Goal: Task Accomplishment & Management: Manage account settings

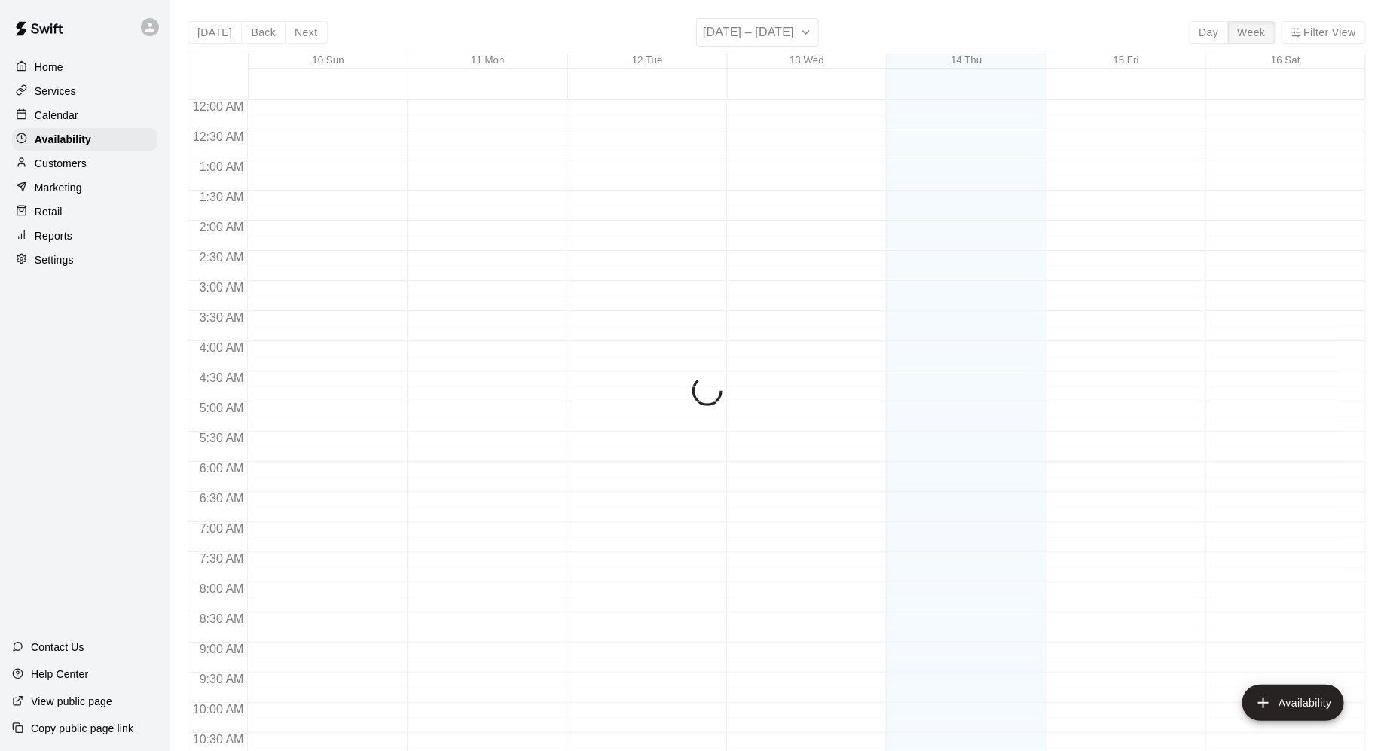
scroll to position [777, 0]
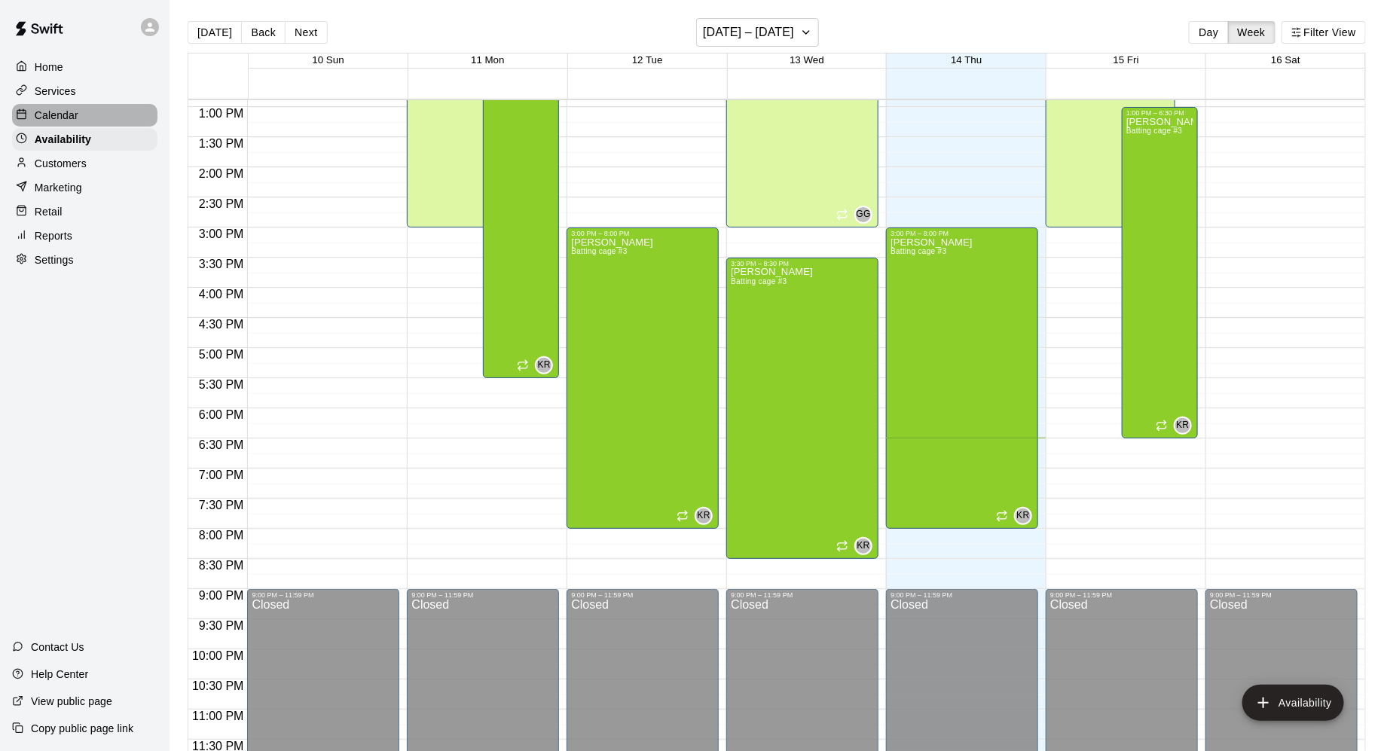
click at [99, 120] on div "Calendar" at bounding box center [84, 115] width 145 height 23
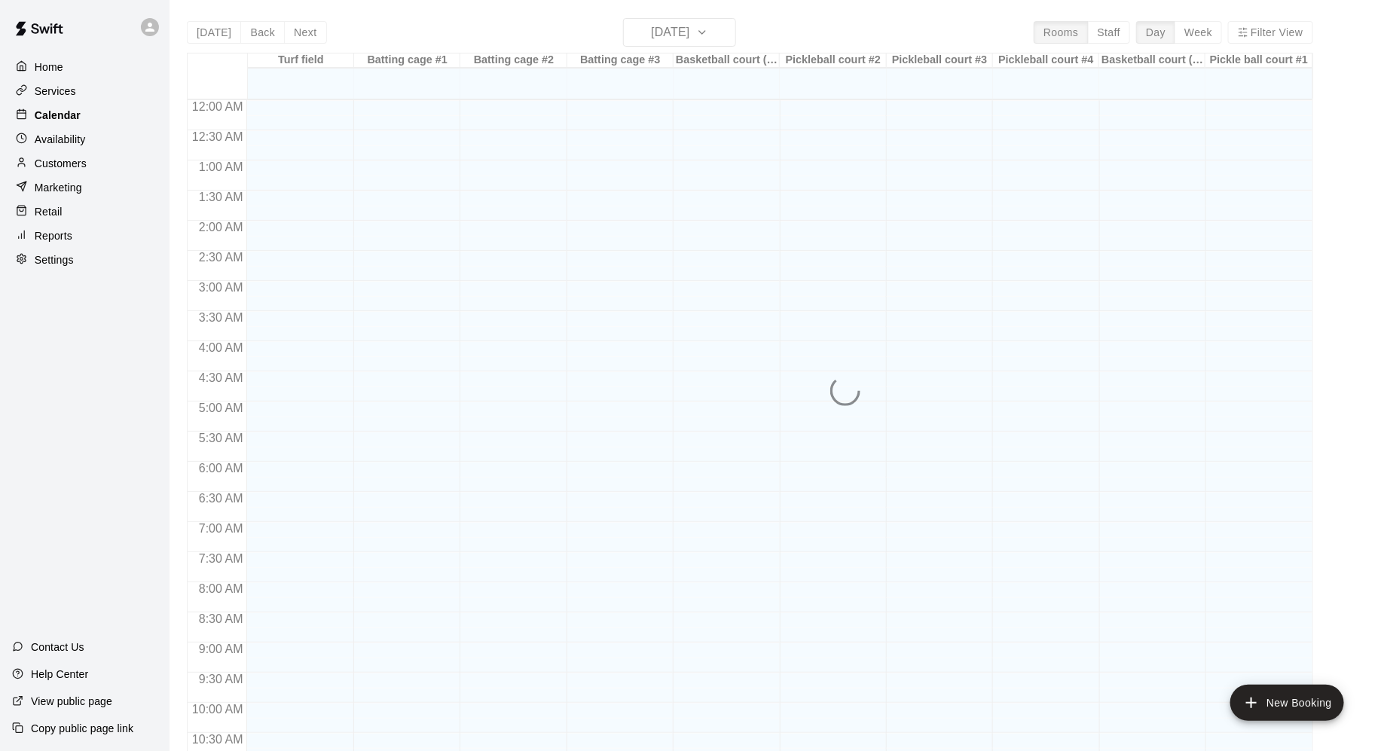
scroll to position [731, 0]
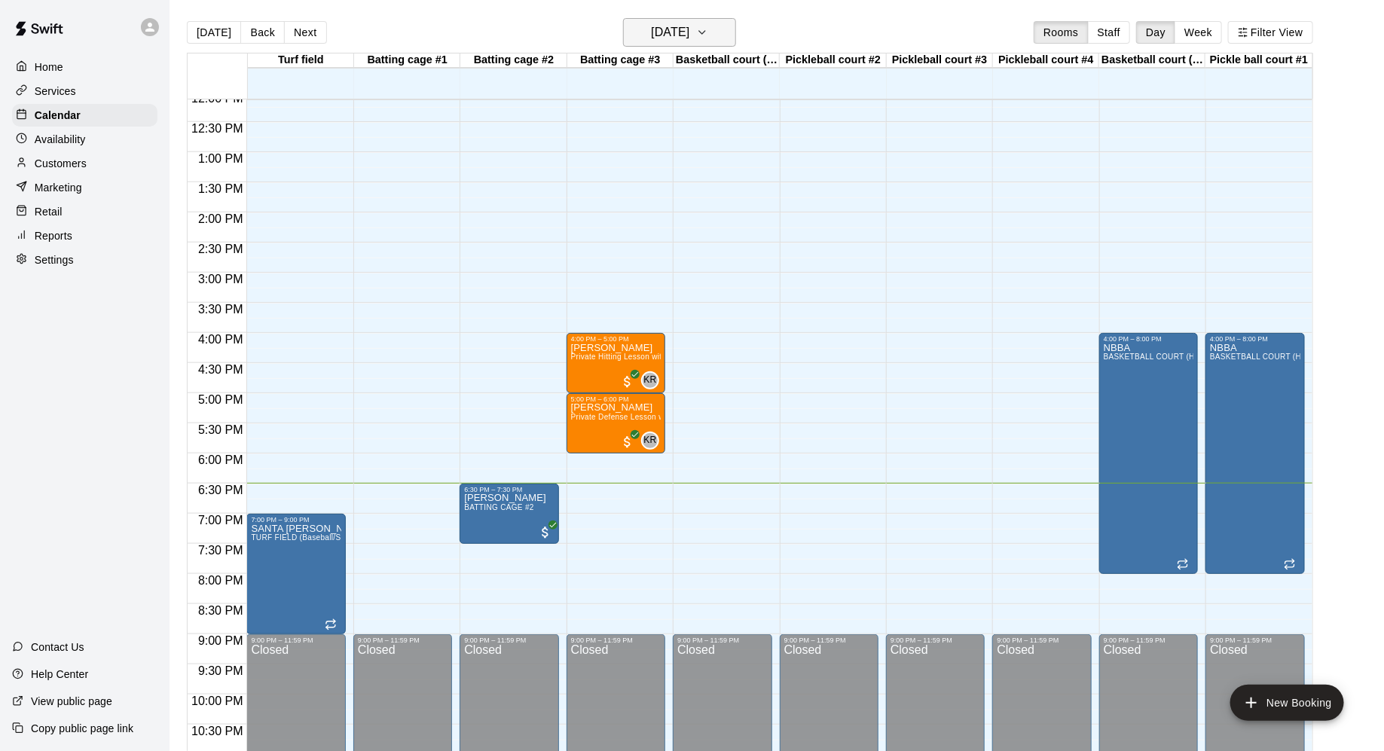
click at [708, 35] on icon "button" at bounding box center [702, 32] width 12 height 18
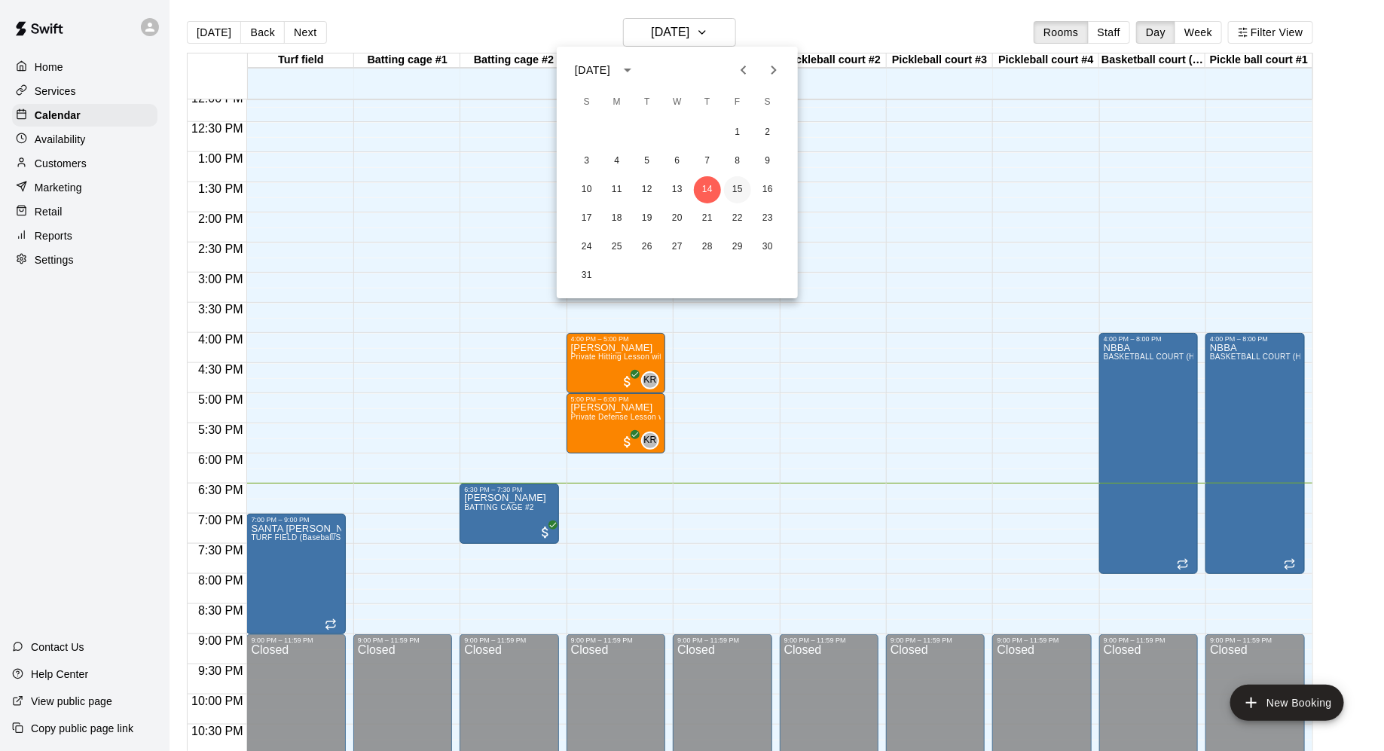
click at [736, 193] on button "15" at bounding box center [737, 189] width 27 height 27
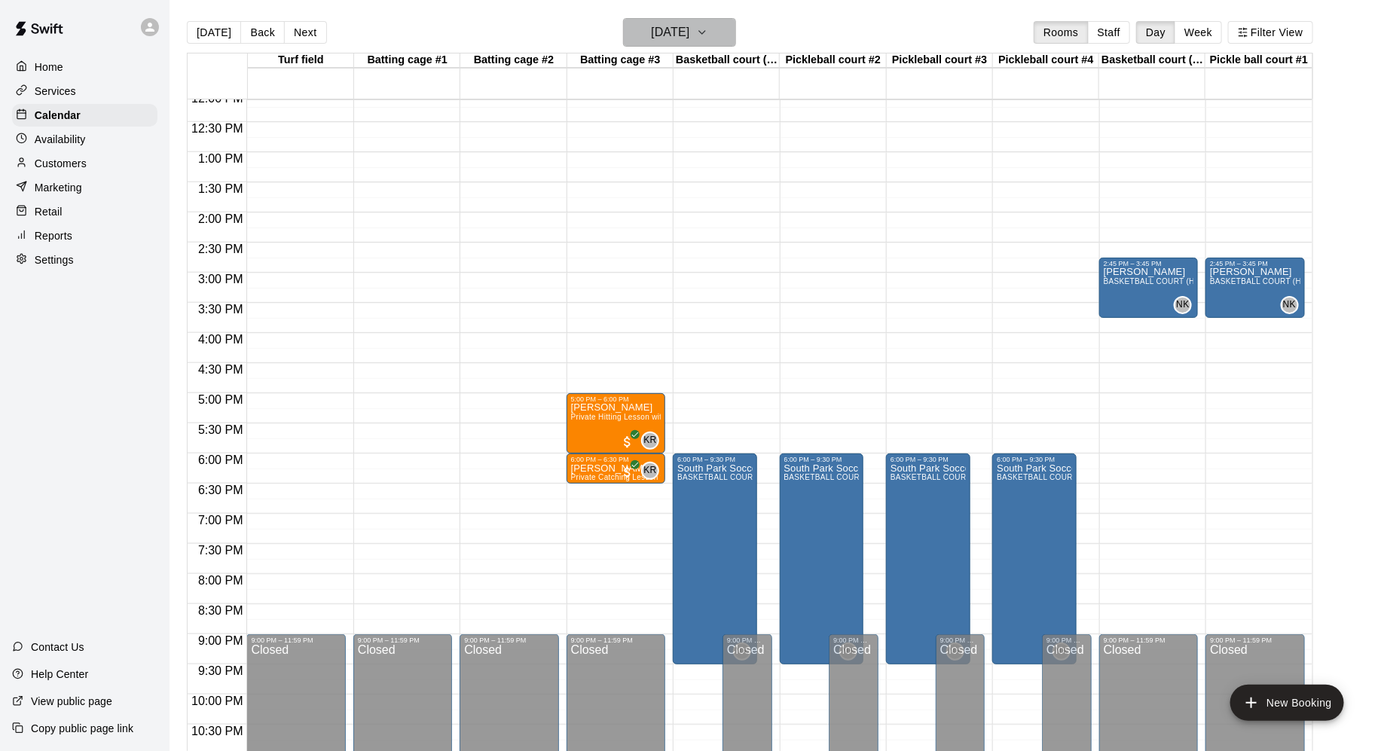
click at [705, 31] on icon "button" at bounding box center [702, 32] width 6 height 3
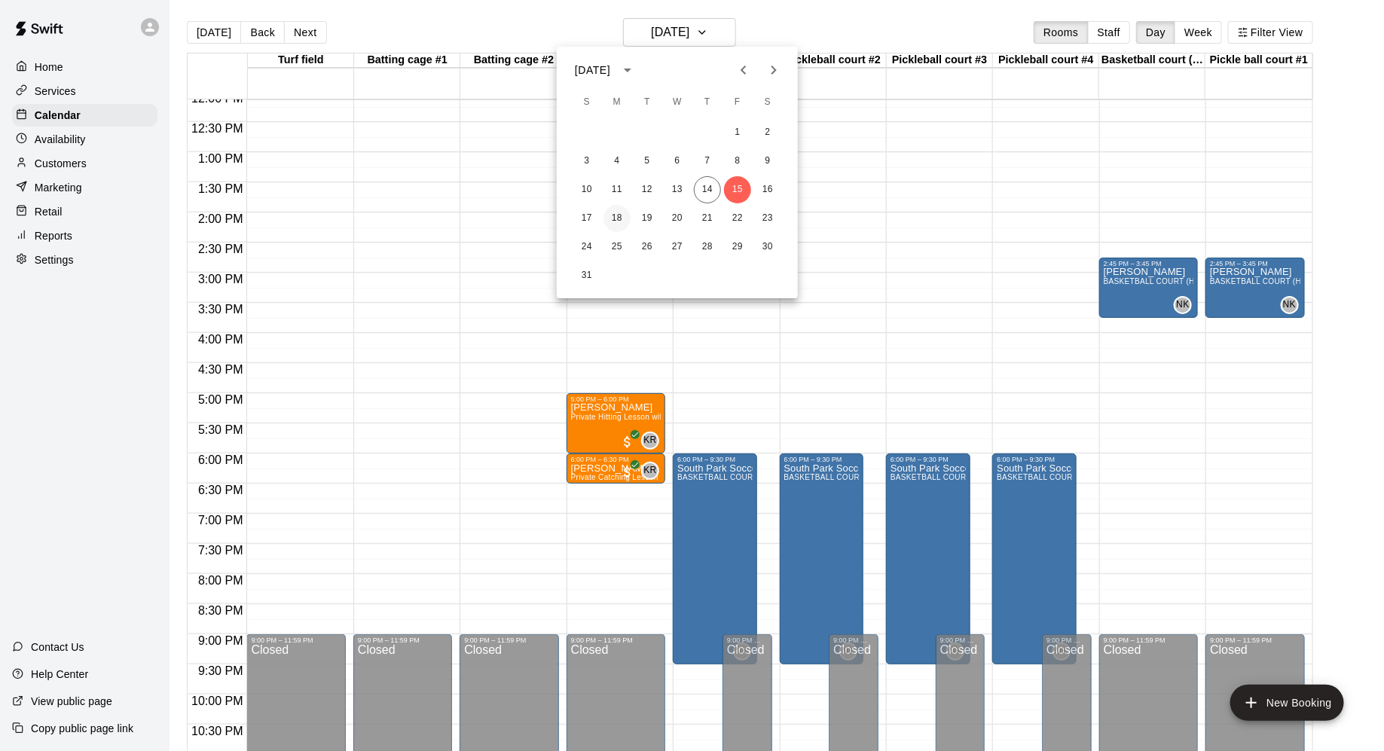
click at [615, 218] on button "18" at bounding box center [616, 218] width 27 height 27
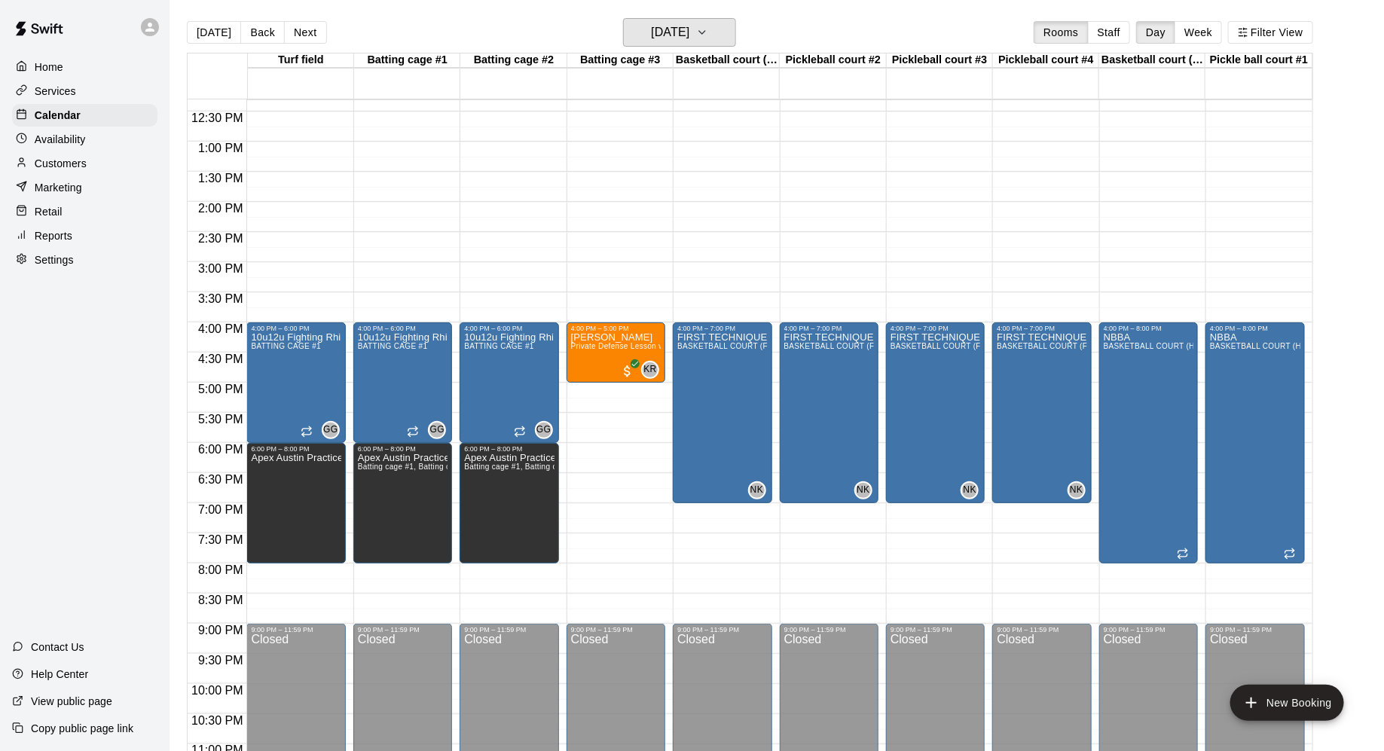
scroll to position [748, 0]
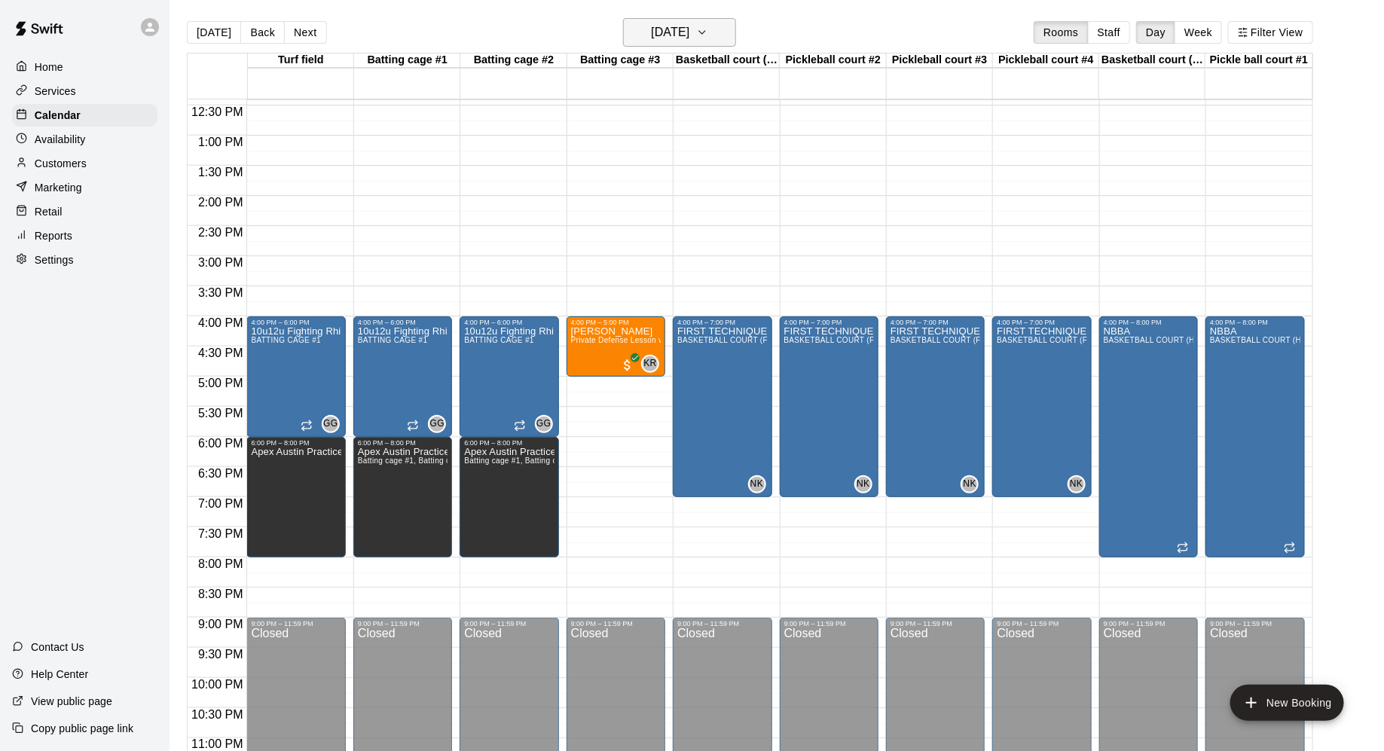
click at [708, 38] on icon "button" at bounding box center [702, 32] width 12 height 18
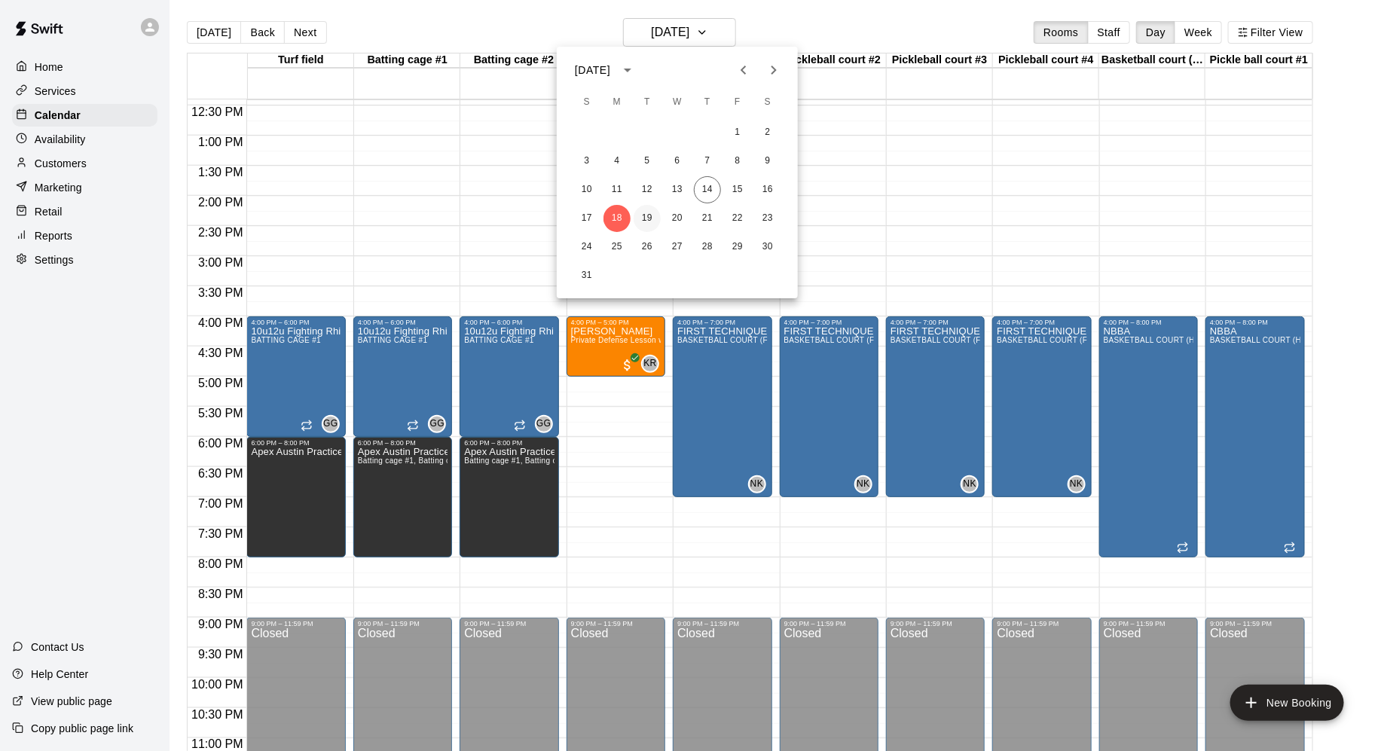
click at [650, 216] on button "19" at bounding box center [647, 218] width 27 height 27
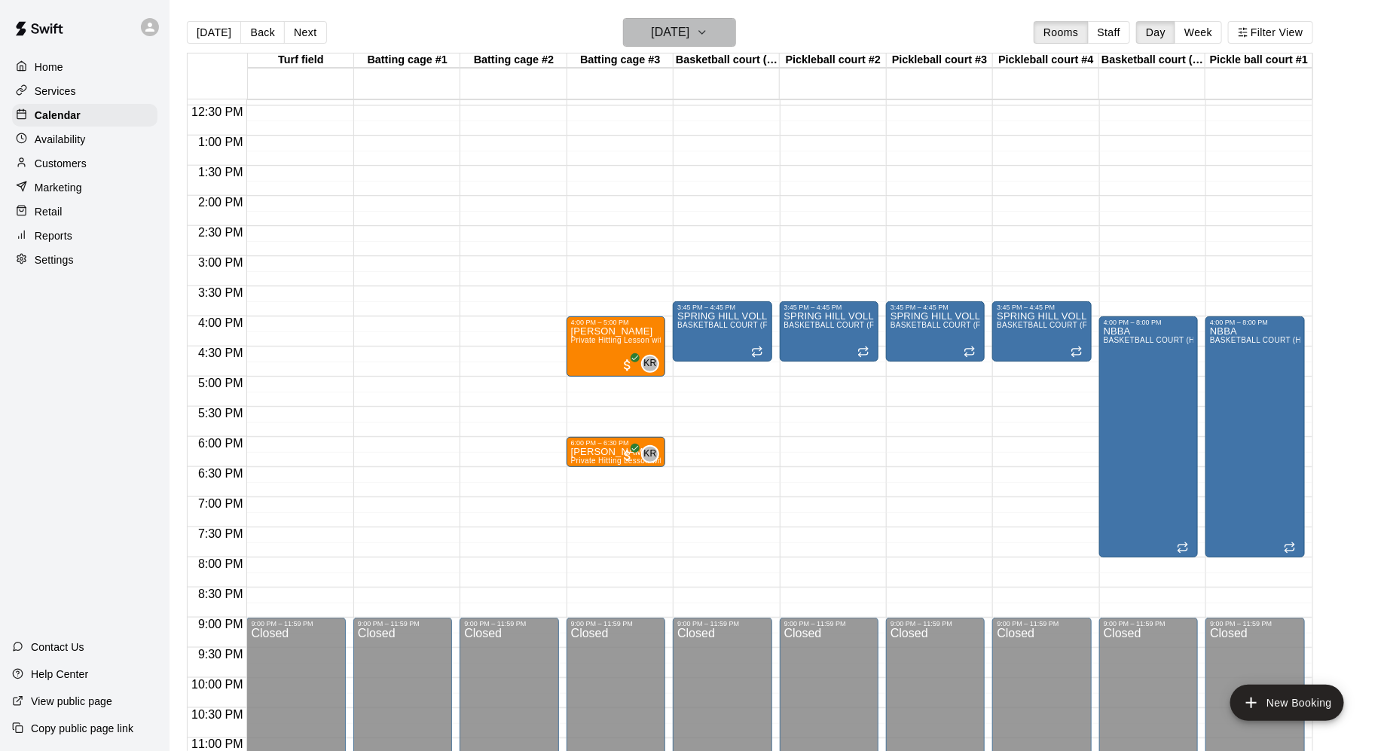
click at [717, 31] on button "Tuesday Aug 19" at bounding box center [679, 32] width 113 height 29
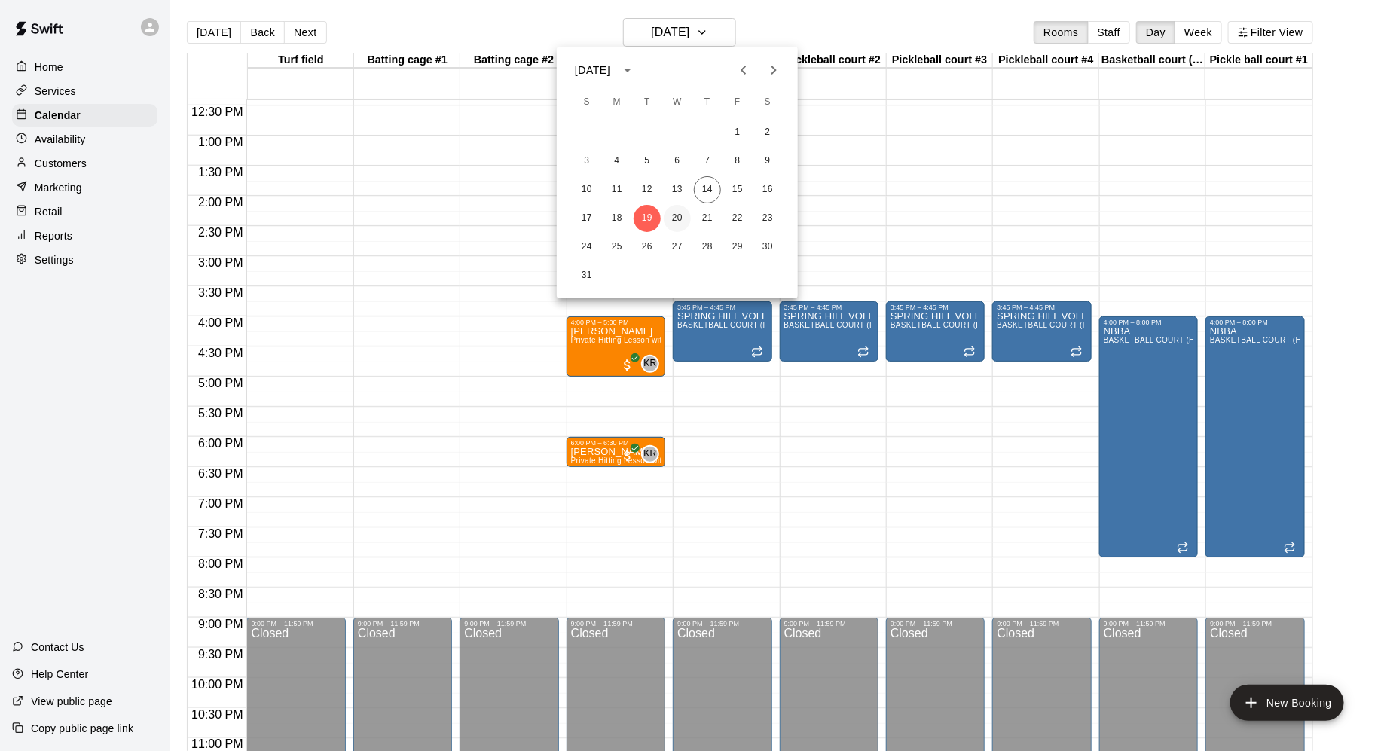
click at [677, 215] on button "20" at bounding box center [677, 218] width 27 height 27
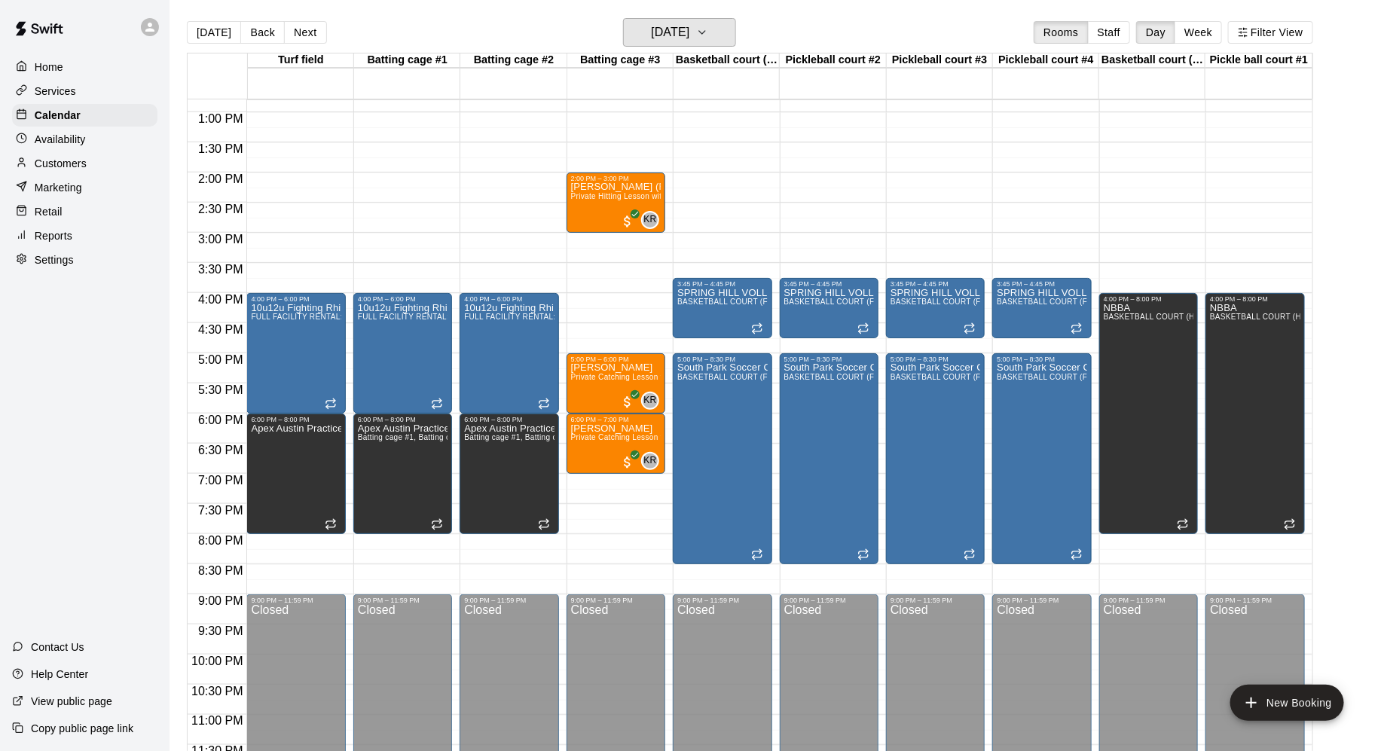
scroll to position [777, 0]
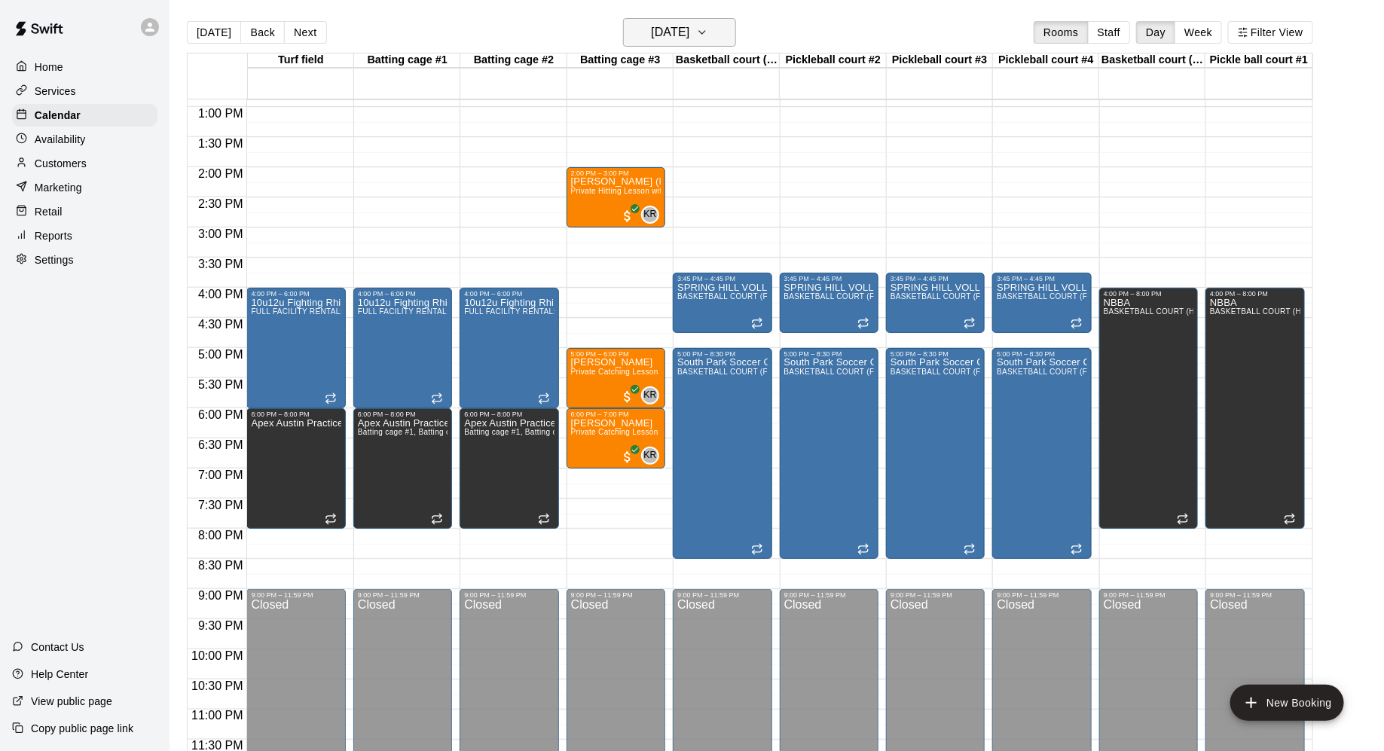
click at [708, 39] on icon "button" at bounding box center [702, 32] width 12 height 18
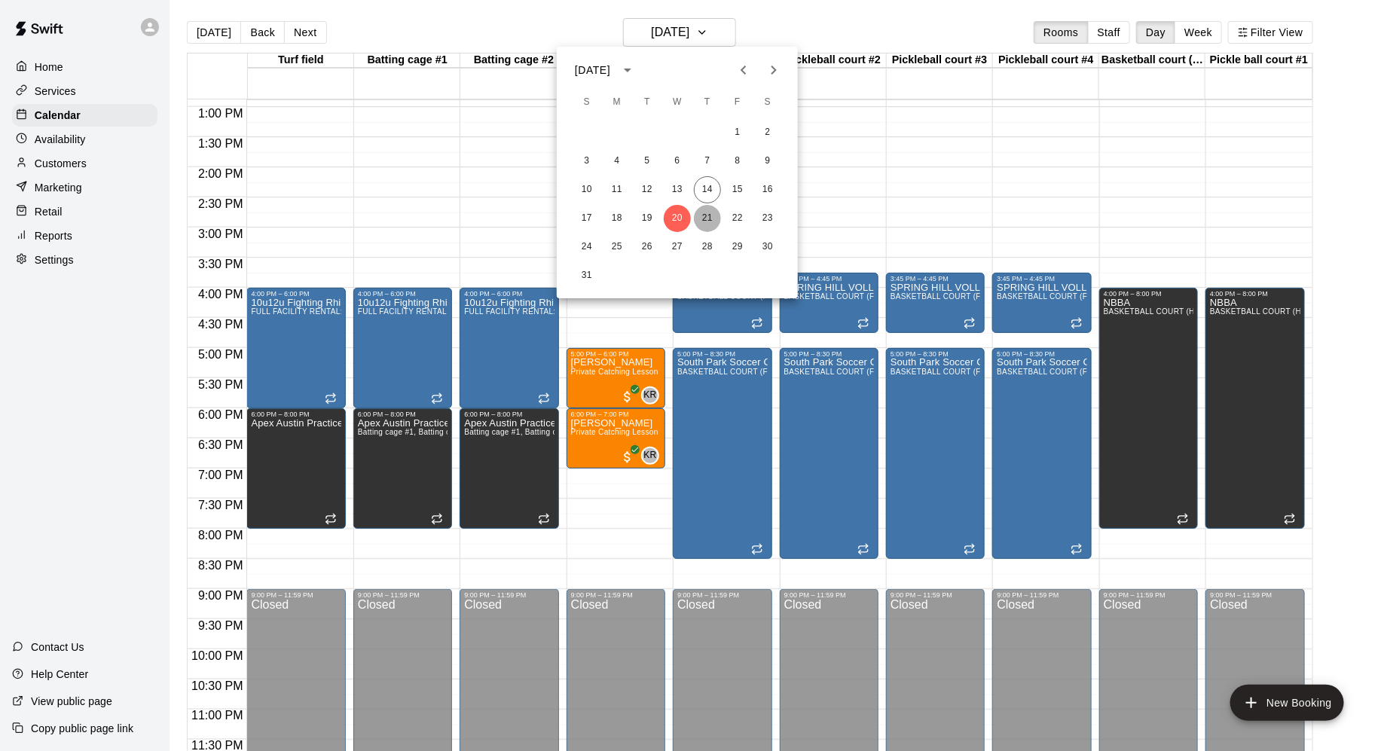
click at [707, 214] on button "21" at bounding box center [707, 218] width 27 height 27
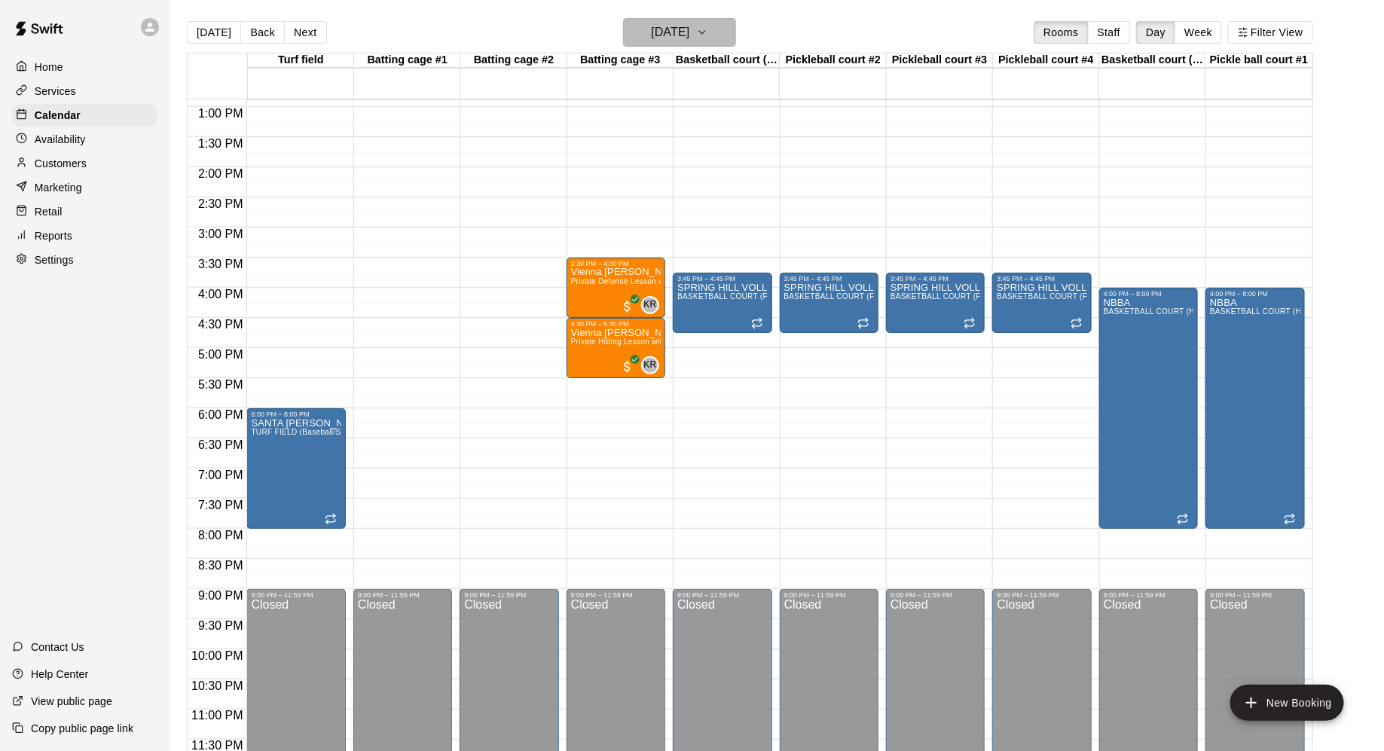
click at [708, 39] on icon "button" at bounding box center [702, 32] width 12 height 18
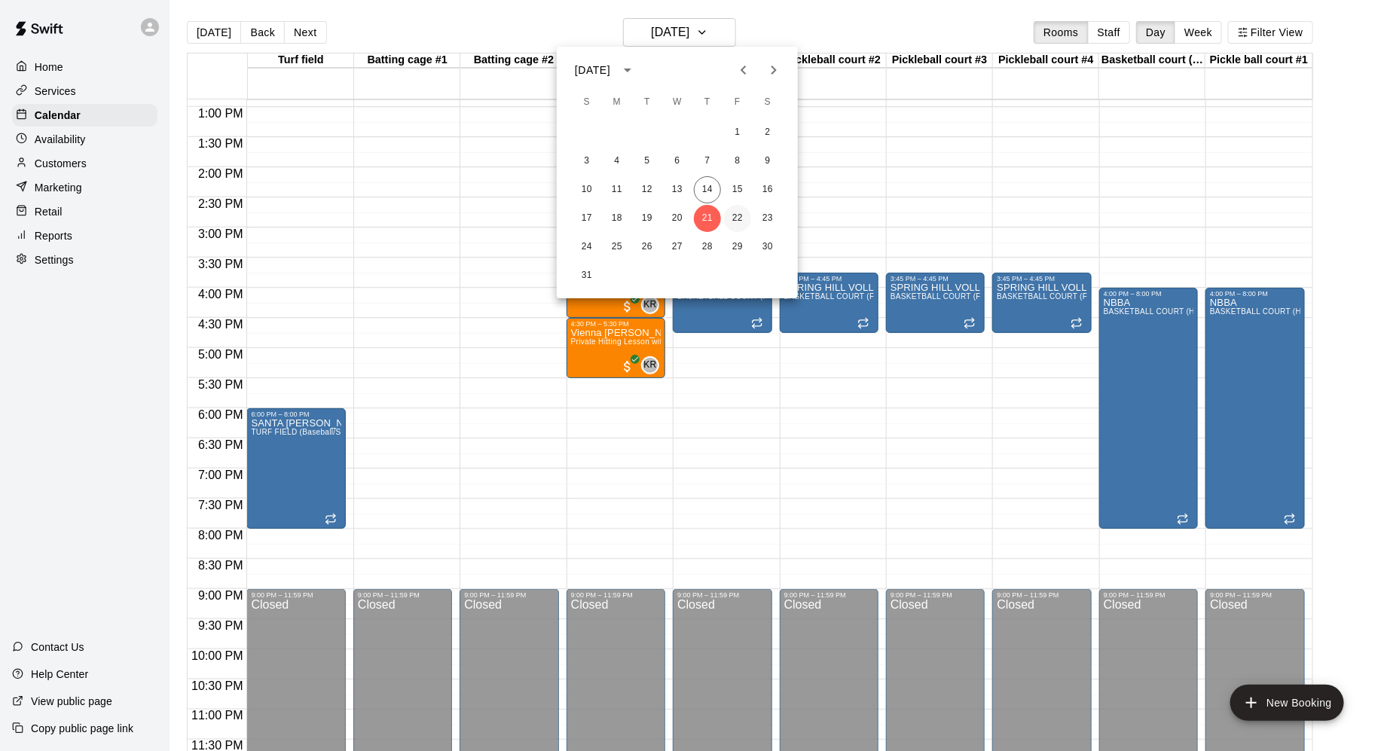
click at [738, 215] on button "22" at bounding box center [737, 218] width 27 height 27
